Goal: Information Seeking & Learning: Check status

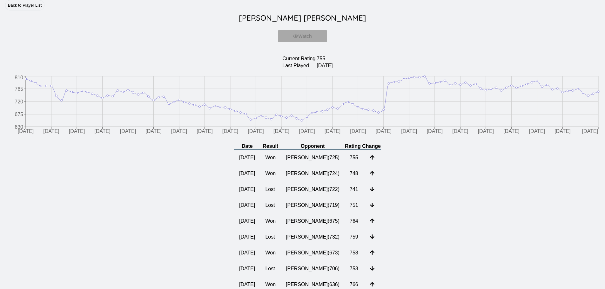
scroll to position [32, 0]
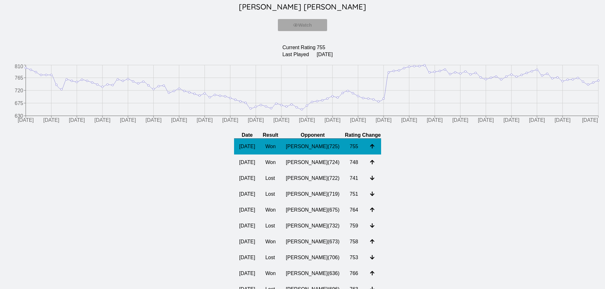
click at [301, 143] on td "[PERSON_NAME] ( 725 )" at bounding box center [313, 147] width 64 height 16
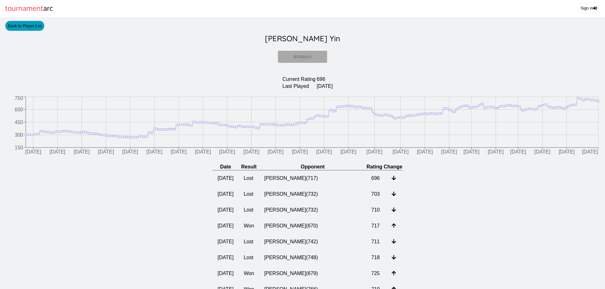
click at [24, 26] on link "Back to Player List" at bounding box center [24, 26] width 39 height 10
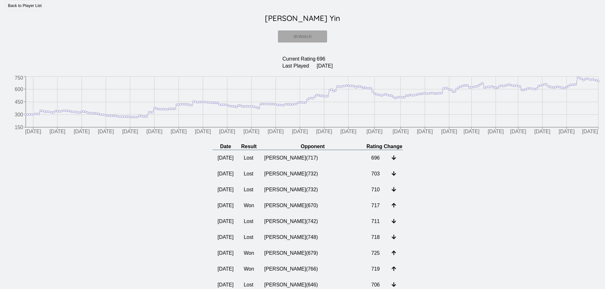
scroll to position [32, 0]
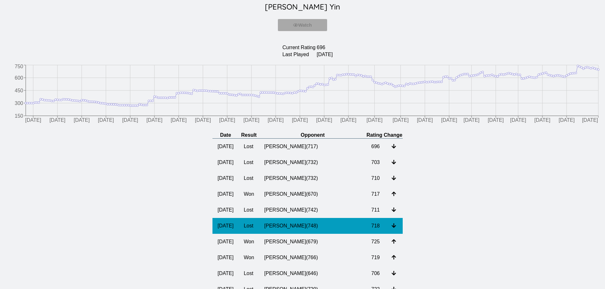
click at [312, 227] on td "[PERSON_NAME] ( 748 )" at bounding box center [312, 226] width 107 height 16
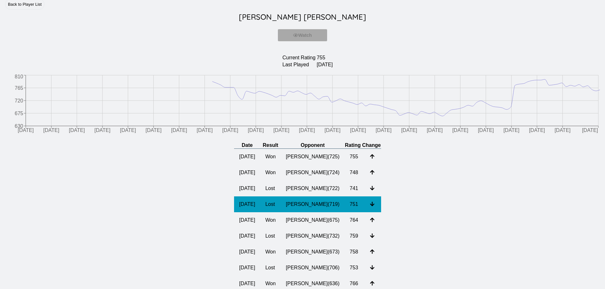
scroll to position [63, 0]
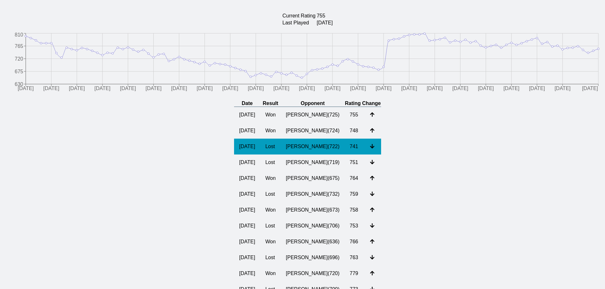
click at [314, 151] on td "[PERSON_NAME] ( 722 )" at bounding box center [313, 147] width 64 height 16
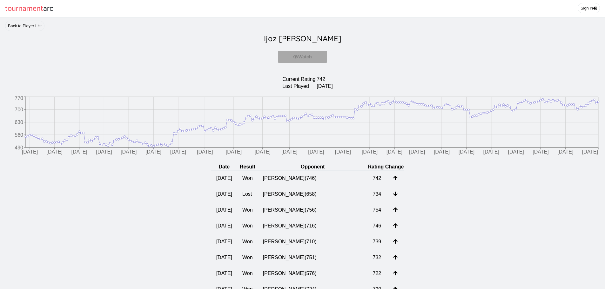
click at [27, 23] on link "Back to Player List" at bounding box center [24, 26] width 39 height 10
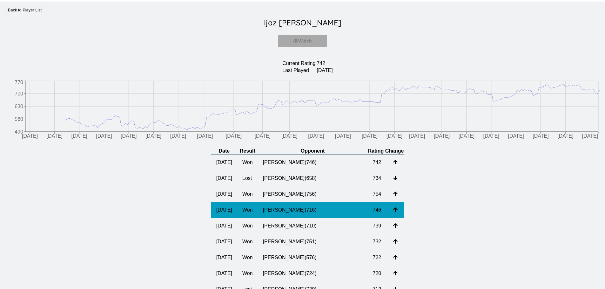
scroll to position [32, 0]
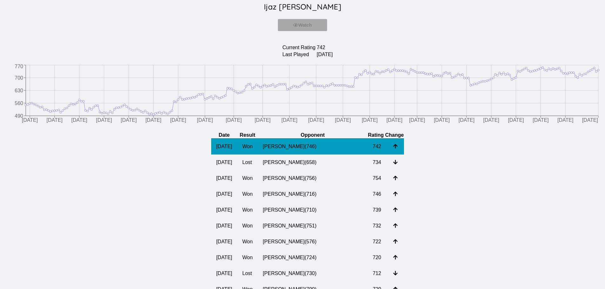
click at [319, 143] on td "[PERSON_NAME] ( 746 )" at bounding box center [313, 147] width 110 height 16
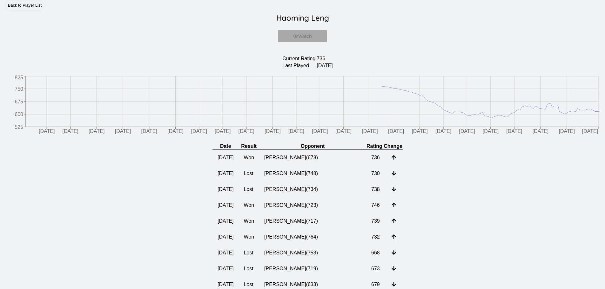
scroll to position [32, 0]
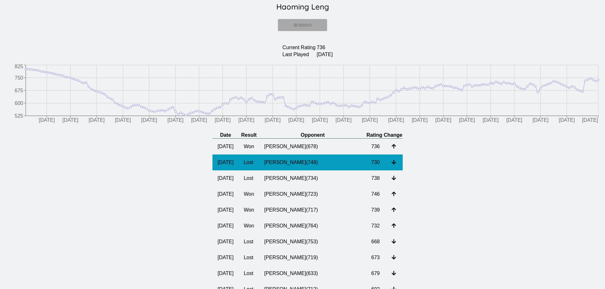
click at [311, 166] on td "[PERSON_NAME] ( 748 )" at bounding box center [312, 163] width 107 height 16
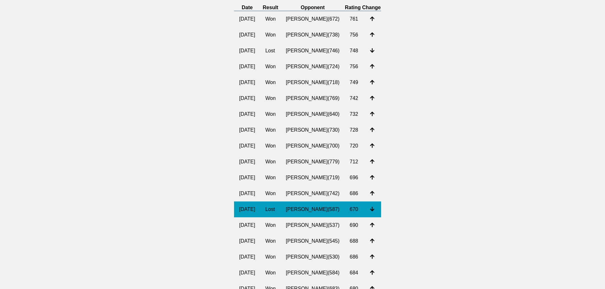
scroll to position [159, 0]
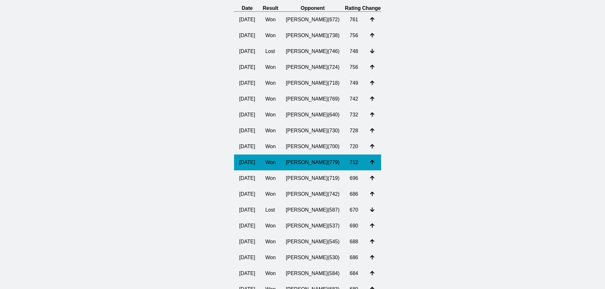
click at [329, 167] on td "[PERSON_NAME] ( 779 )" at bounding box center [313, 163] width 64 height 16
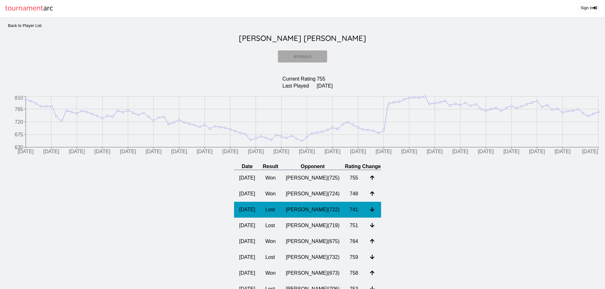
scroll to position [32, 0]
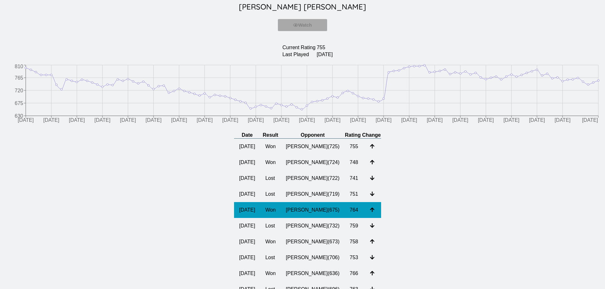
click at [296, 213] on td "[PERSON_NAME] ( 675 )" at bounding box center [313, 210] width 64 height 16
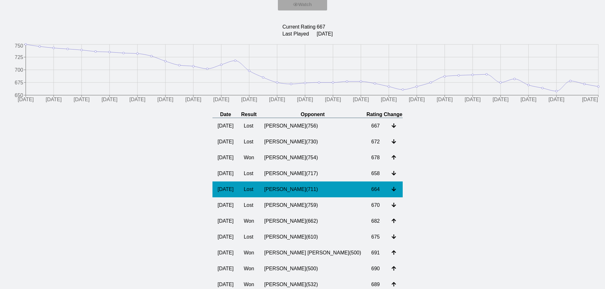
scroll to position [63, 0]
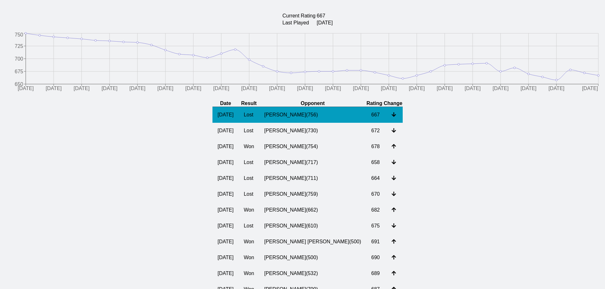
click at [307, 115] on td "[PERSON_NAME] ( 756 )" at bounding box center [312, 115] width 107 height 16
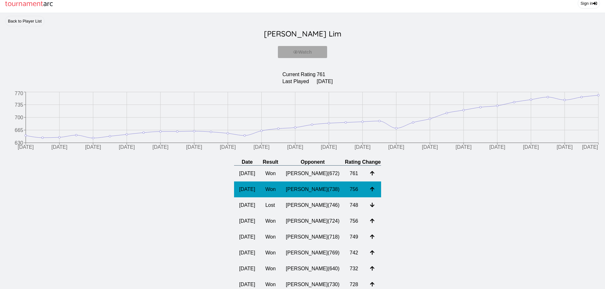
scroll to position [95, 0]
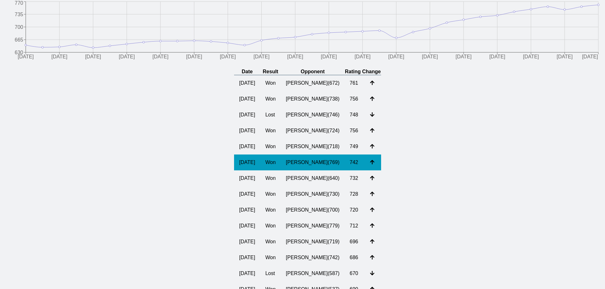
click at [351, 168] on td "742" at bounding box center [354, 163] width 20 height 16
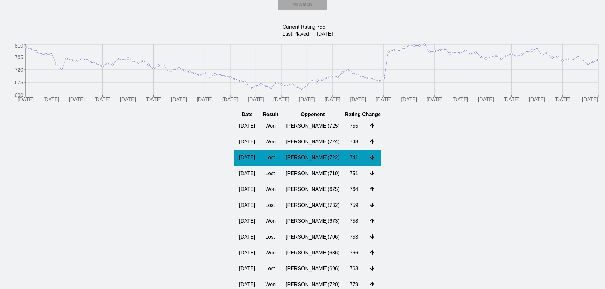
scroll to position [63, 0]
